Goal: Task Accomplishment & Management: Manage account settings

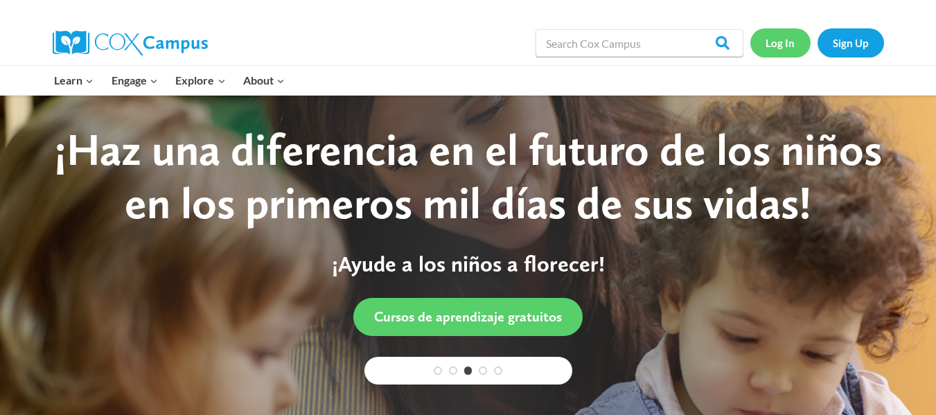
click at [787, 44] on link "Log In" at bounding box center [781, 42] width 60 height 28
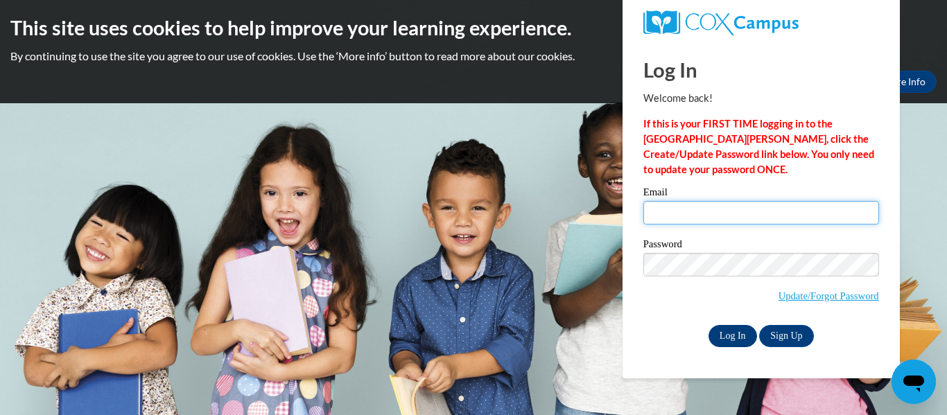
type input "[EMAIL_ADDRESS][DOMAIN_NAME]"
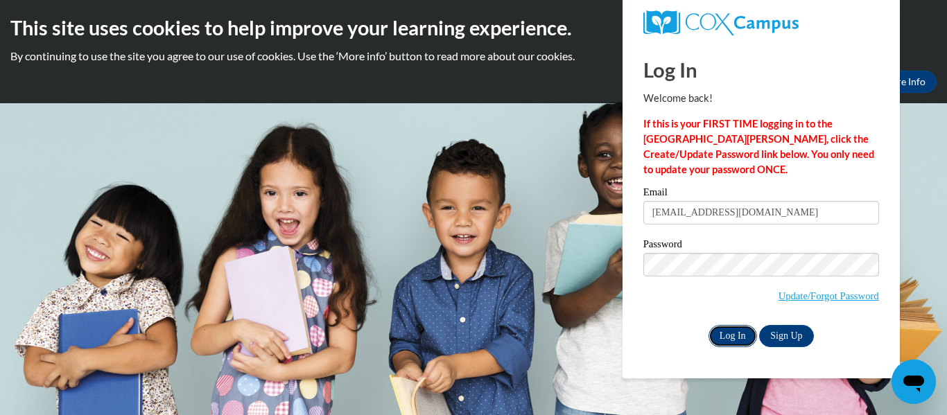
click at [738, 335] on input "Log In" at bounding box center [732, 336] width 49 height 22
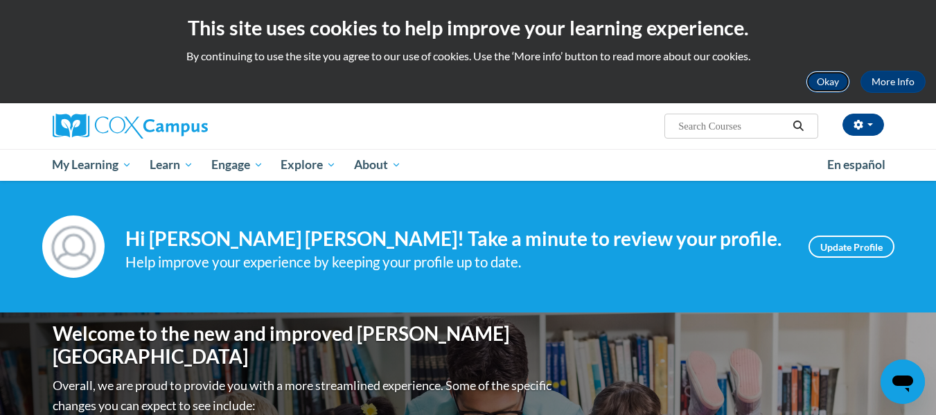
click at [821, 85] on button "Okay" at bounding box center [828, 82] width 44 height 22
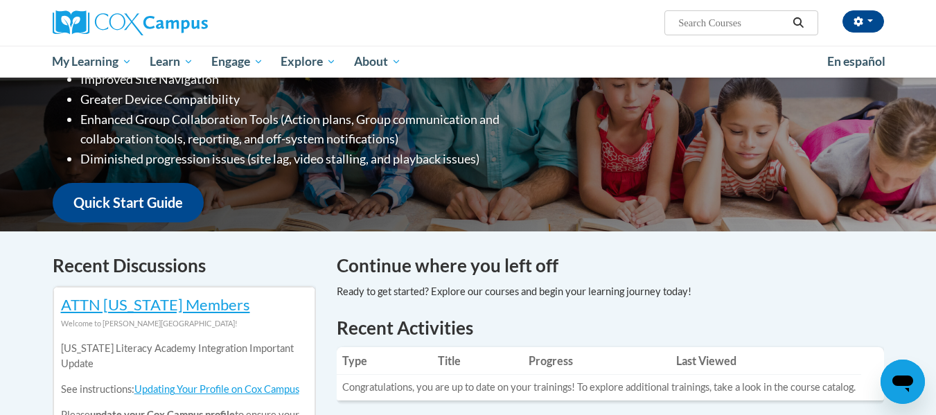
scroll to position [236, 0]
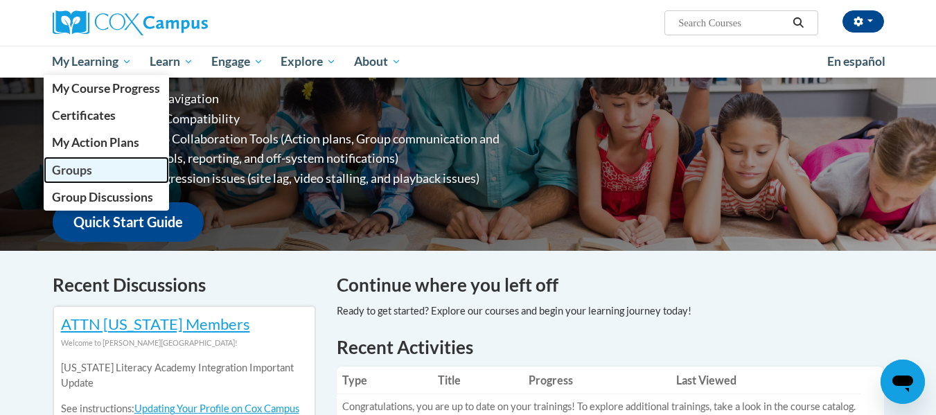
click at [80, 171] on span "Groups" at bounding box center [72, 170] width 40 height 15
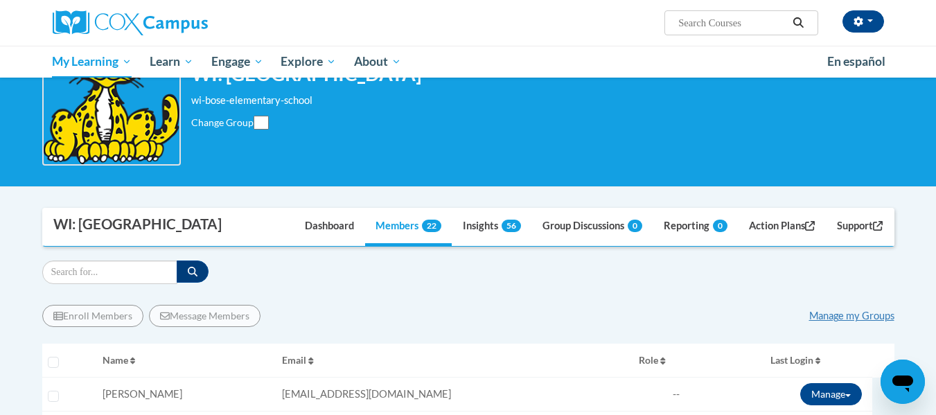
scroll to position [73, 0]
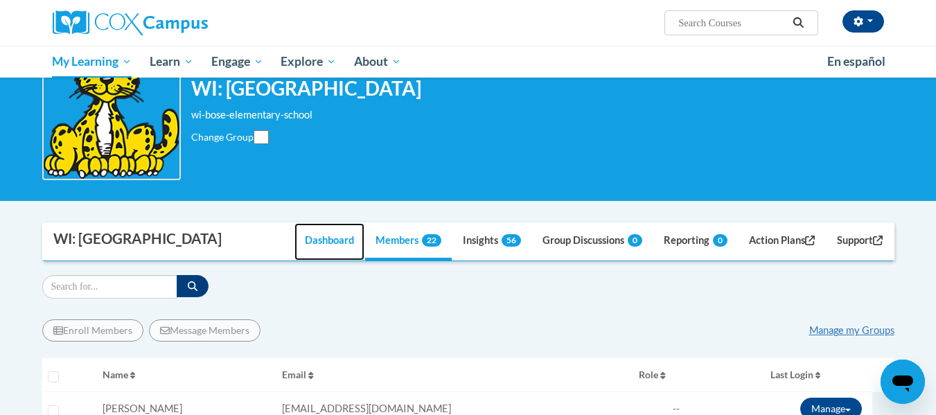
click at [314, 231] on link "Dashboard" at bounding box center [330, 241] width 70 height 37
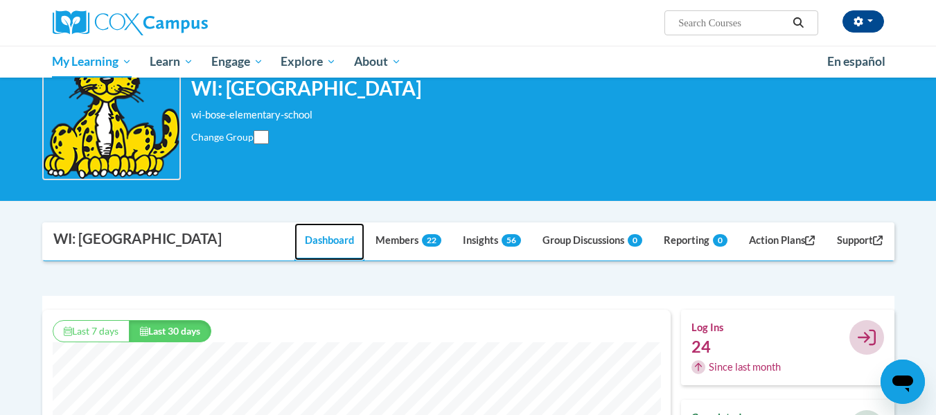
scroll to position [355, 629]
